Goal: Transaction & Acquisition: Download file/media

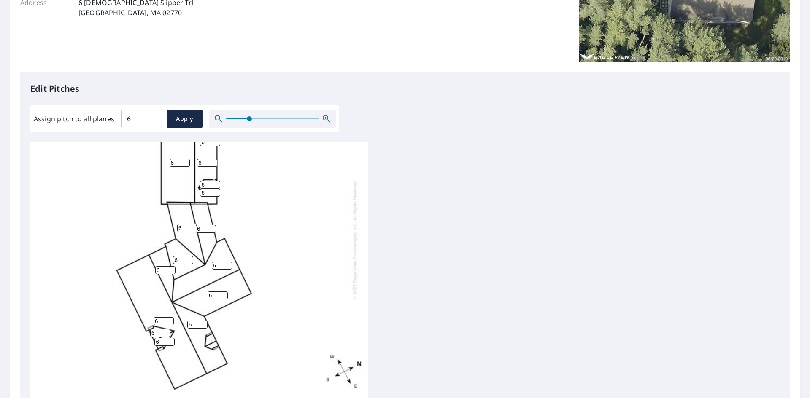
scroll to position [169, 0]
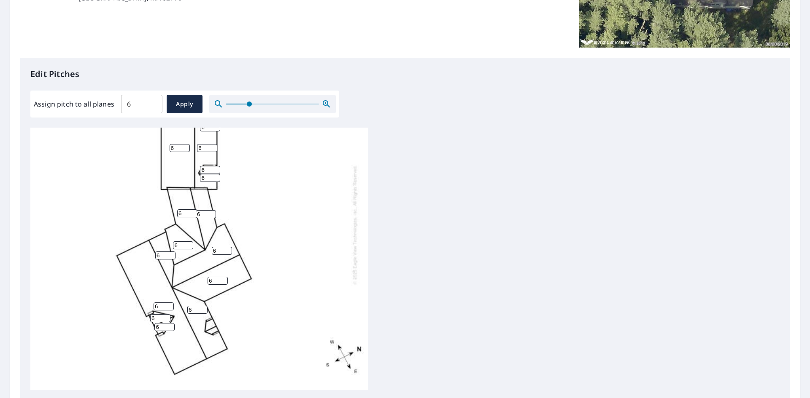
click at [220, 104] on icon "button" at bounding box center [218, 104] width 10 height 10
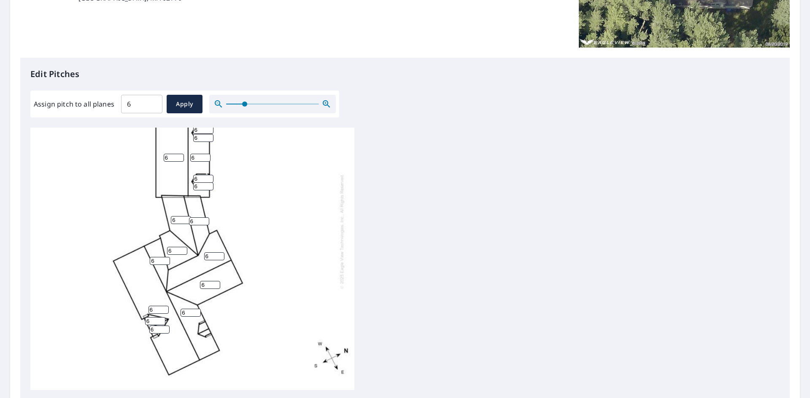
click at [220, 104] on icon "button" at bounding box center [218, 104] width 10 height 10
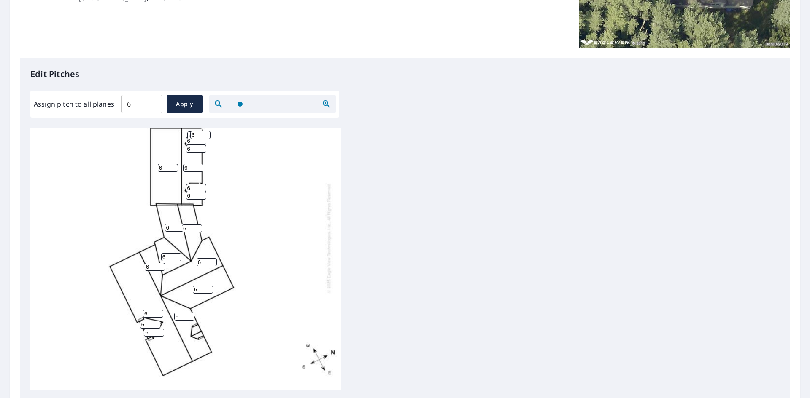
click at [220, 104] on icon "button" at bounding box center [218, 104] width 10 height 10
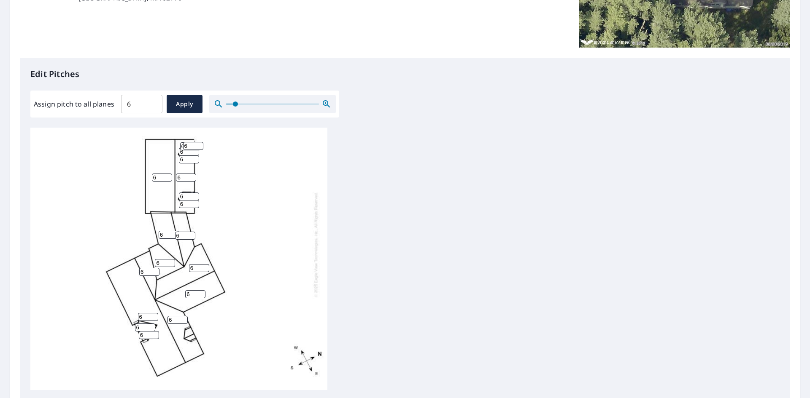
click at [220, 104] on icon "button" at bounding box center [218, 104] width 10 height 10
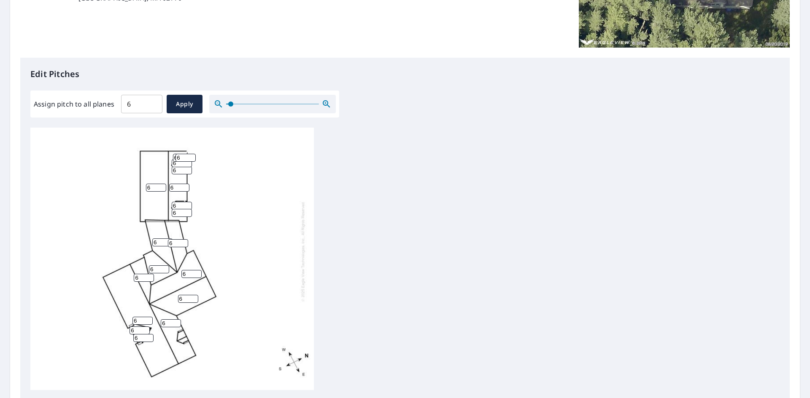
scroll to position [22, 0]
click at [326, 108] on icon "button" at bounding box center [326, 104] width 10 height 10
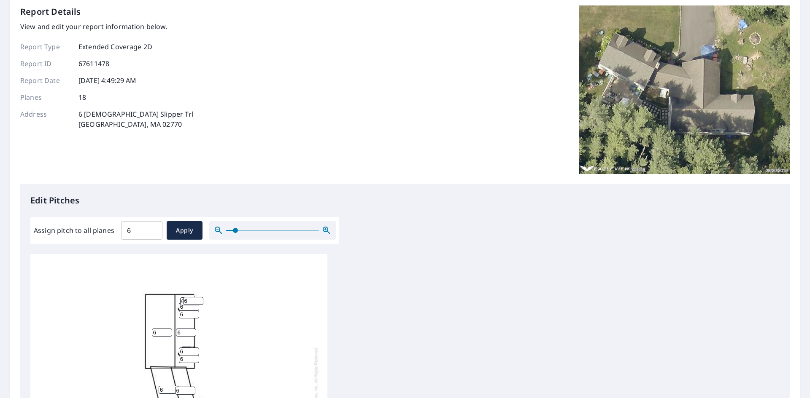
scroll to position [0, 0]
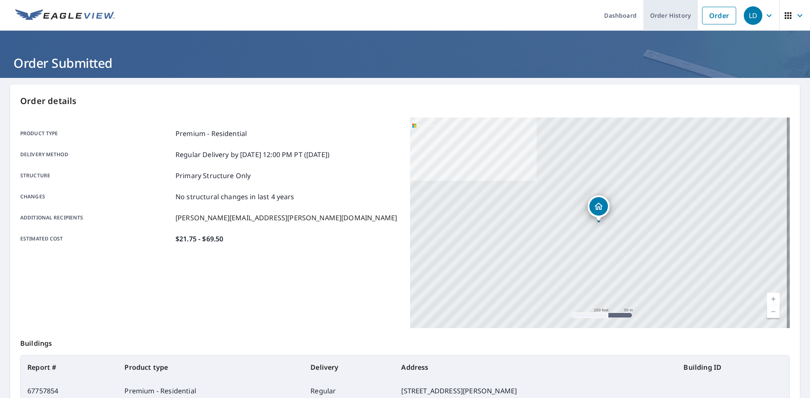
click at [665, 19] on link "Order History" at bounding box center [670, 15] width 54 height 31
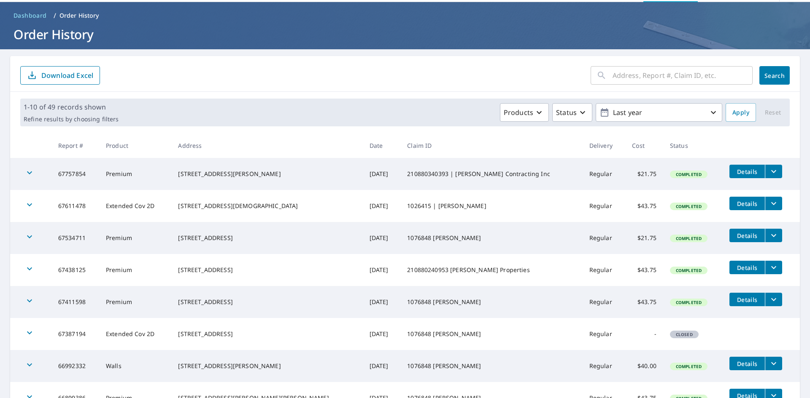
scroll to position [42, 0]
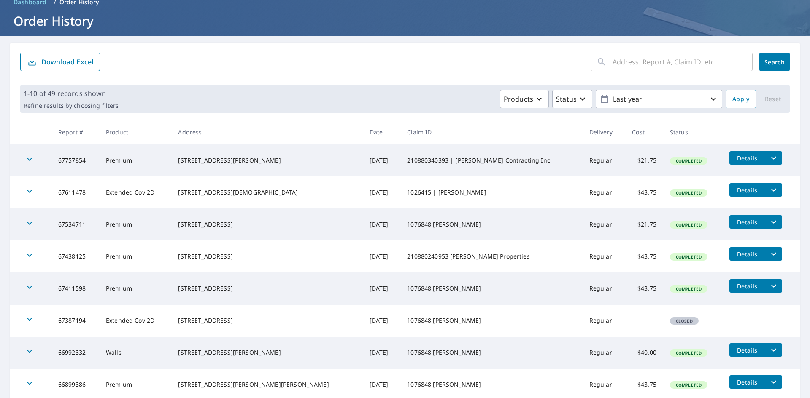
click at [765, 185] on button "filesDropdownBtn-67611478" at bounding box center [773, 189] width 17 height 13
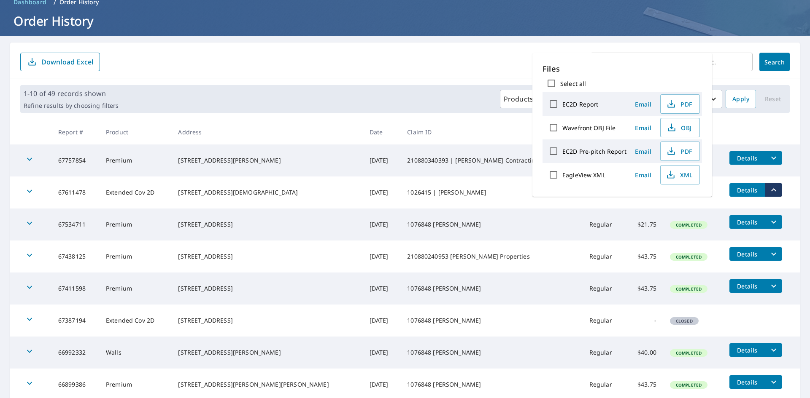
click at [497, 180] on td "1026415 | CARLOS VINYL SIDING" at bounding box center [491, 193] width 182 height 32
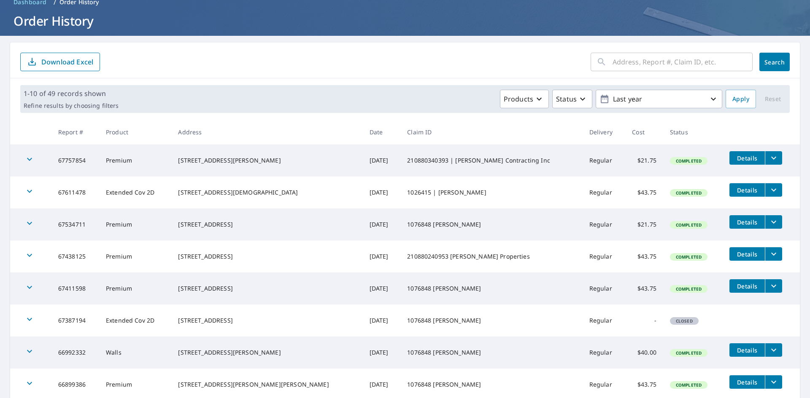
click at [768, 192] on icon "filesDropdownBtn-67611478" at bounding box center [773, 190] width 10 height 10
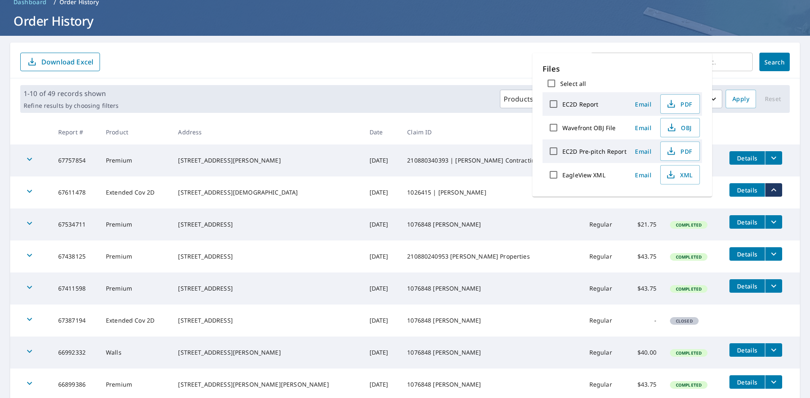
click at [477, 95] on div "Products Status Last year" at bounding box center [422, 99] width 600 height 19
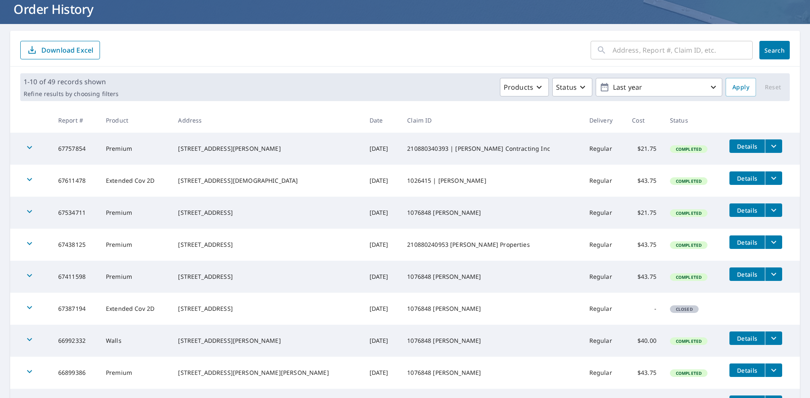
scroll to position [0, 0]
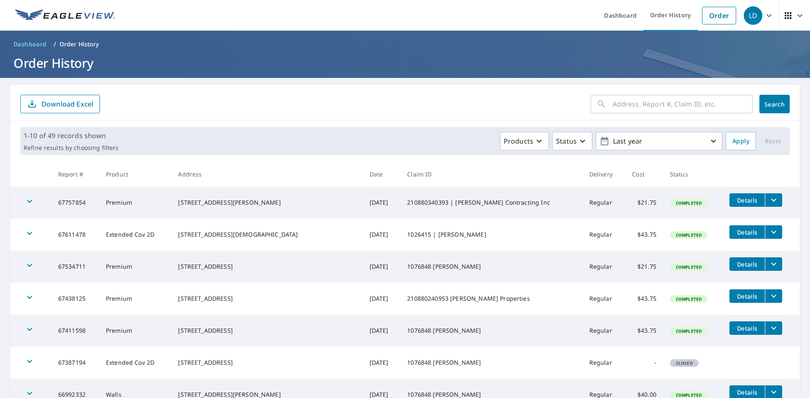
click at [764, 20] on icon "button" at bounding box center [769, 16] width 10 height 10
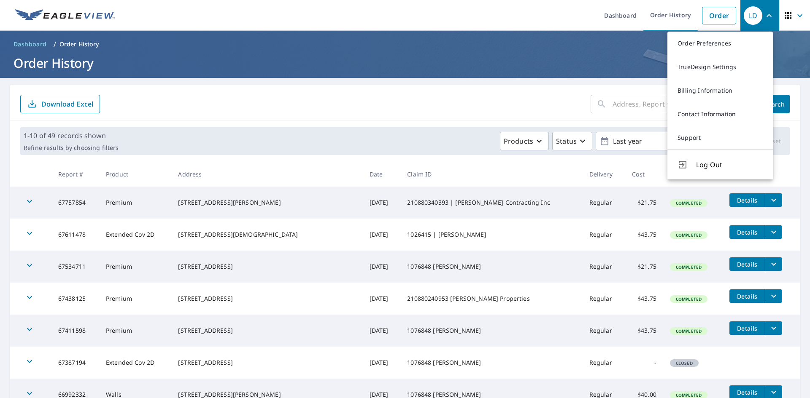
click at [783, 10] on span "button" at bounding box center [795, 15] width 24 height 20
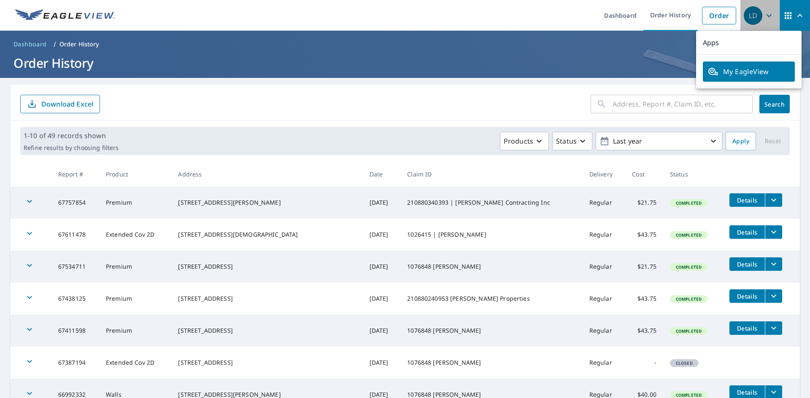
click at [754, 18] on div "LD" at bounding box center [752, 15] width 19 height 19
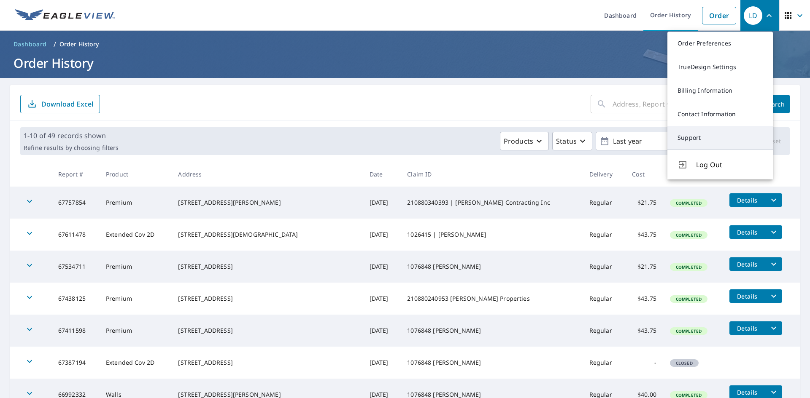
click at [703, 142] on link "Support" at bounding box center [719, 138] width 105 height 24
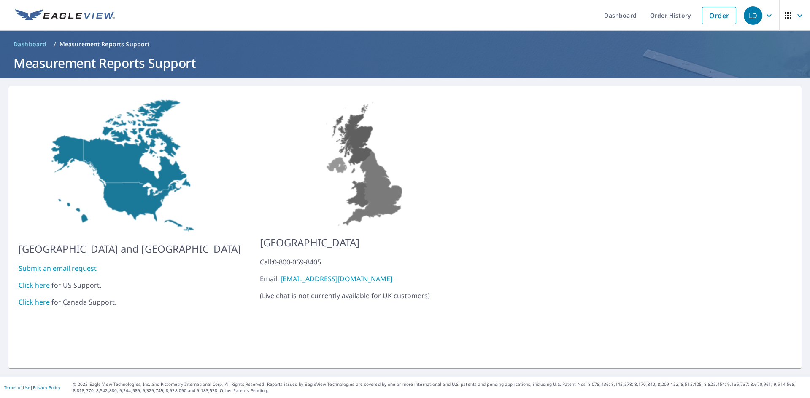
click at [43, 281] on link "Click here" at bounding box center [34, 285] width 31 height 9
click at [677, 13] on link "Order History" at bounding box center [670, 15] width 54 height 31
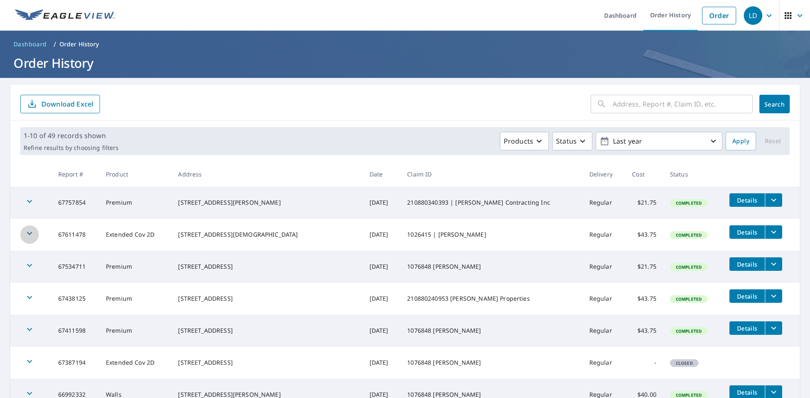
click at [29, 234] on icon "button" at bounding box center [29, 233] width 5 height 3
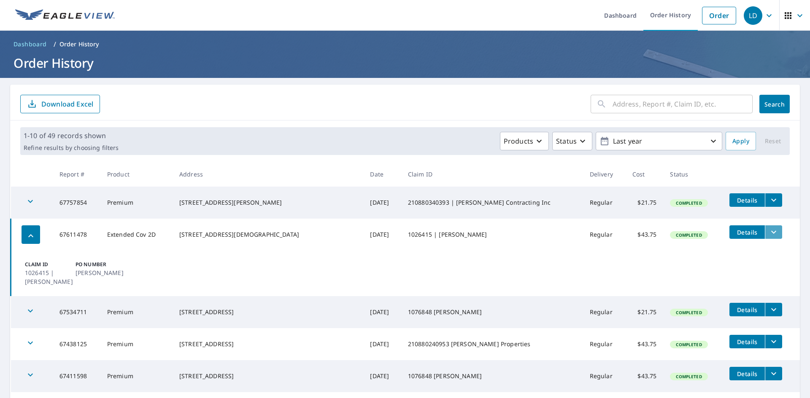
click at [765, 234] on button "filesDropdownBtn-67611478" at bounding box center [773, 232] width 17 height 13
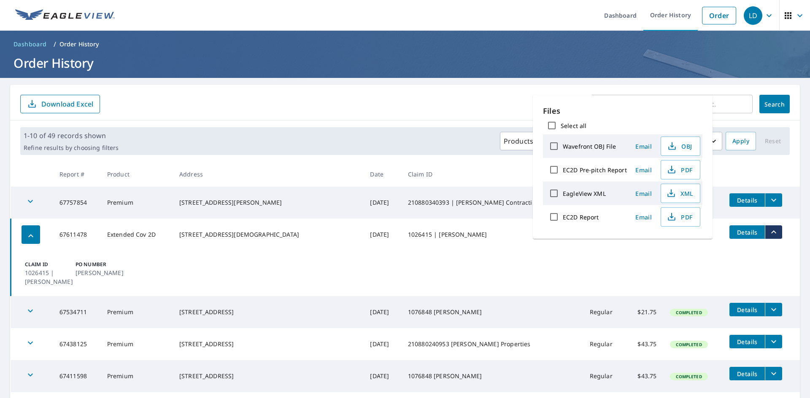
click at [286, 266] on td "Claim ID 1026415 | CARLOS VINYL SIDING PO Number James Simanski" at bounding box center [405, 274] width 789 height 46
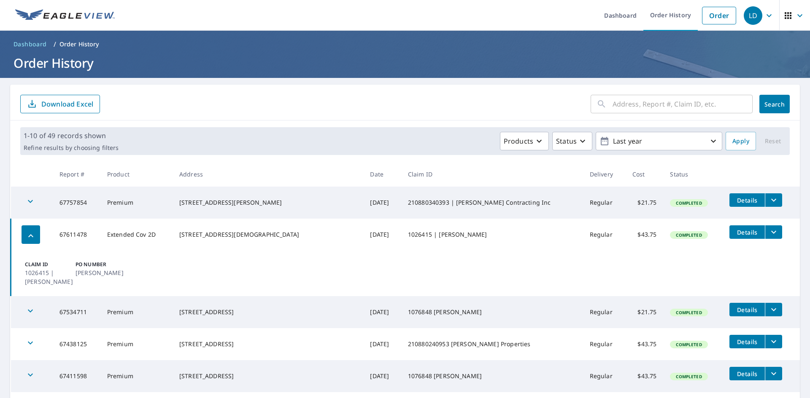
click at [768, 232] on icon "filesDropdownBtn-67611478" at bounding box center [773, 232] width 10 height 10
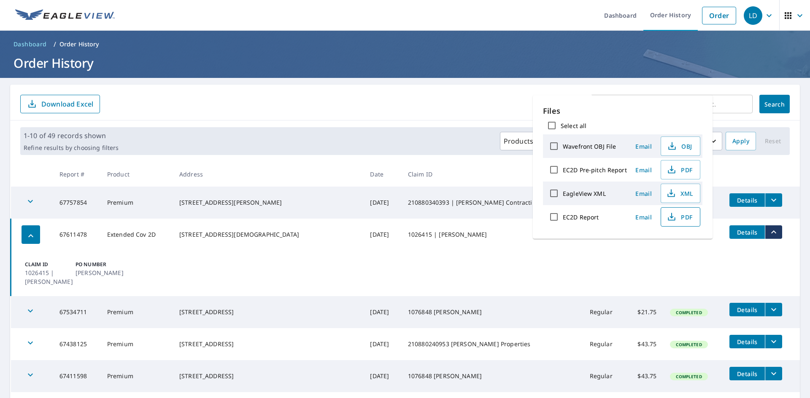
click at [684, 213] on span "PDF" at bounding box center [679, 217] width 27 height 10
click at [445, 258] on td "Claim ID 1026415 | CARLOS VINYL SIDING PO Number James Simanski" at bounding box center [405, 274] width 789 height 46
